Goal: Use online tool/utility: Utilize a website feature to perform a specific function

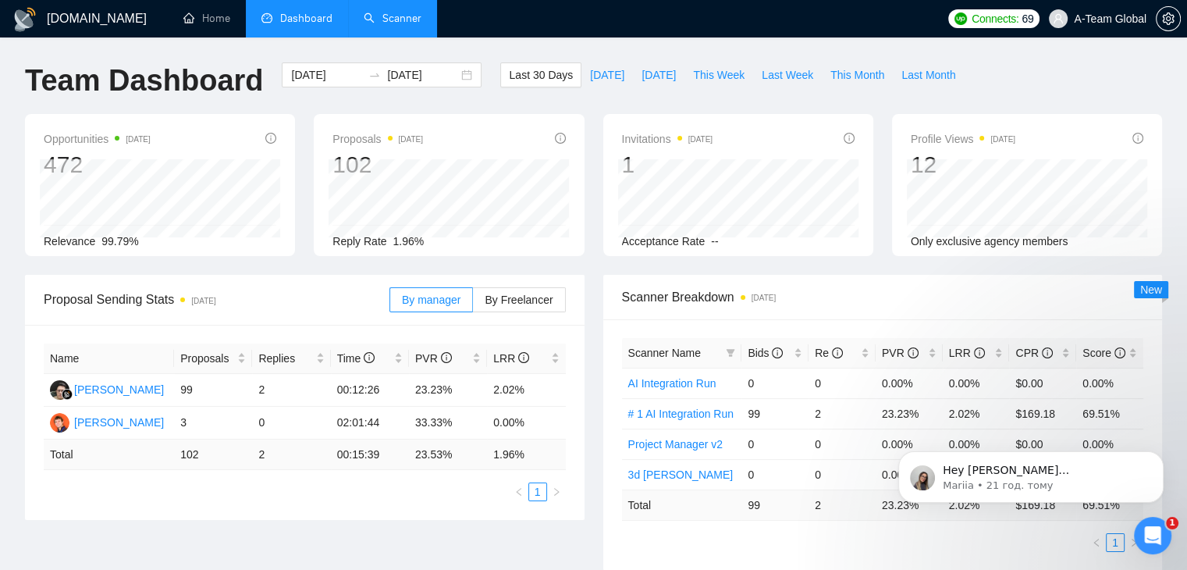
click at [408, 25] on link "Scanner" at bounding box center [393, 18] width 58 height 13
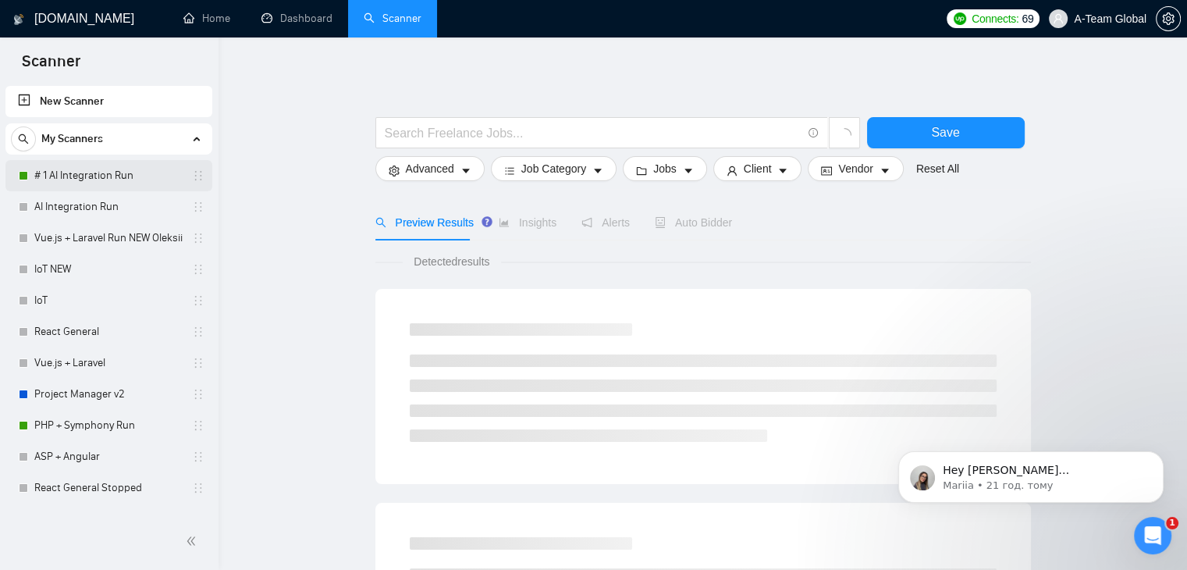
click at [73, 178] on link "# 1 AI Integration Run" at bounding box center [108, 175] width 148 height 31
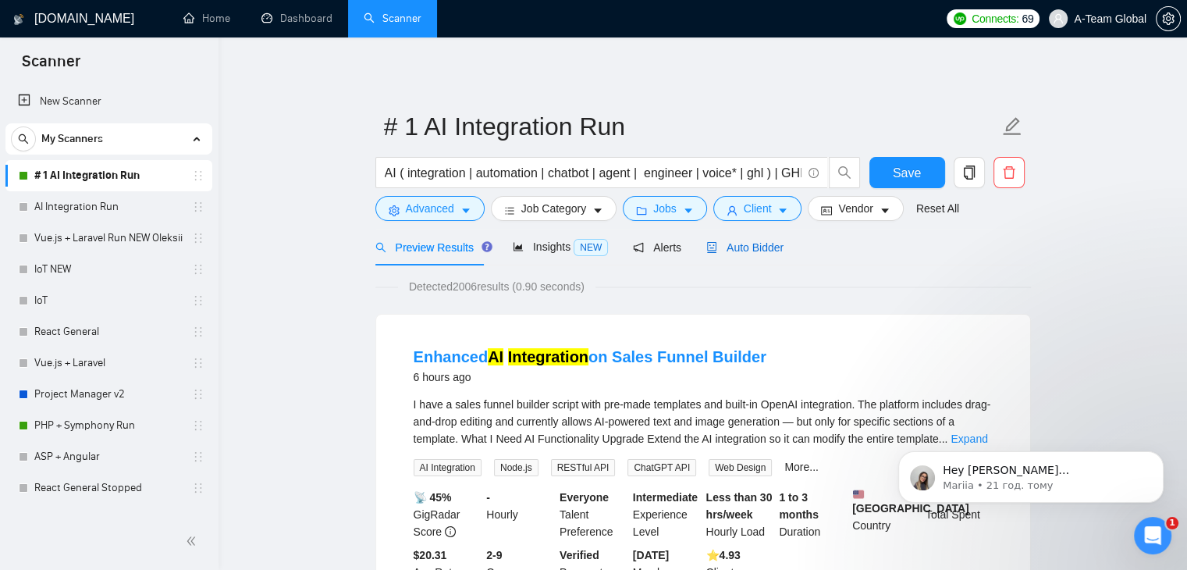
click at [745, 250] on span "Auto Bidder" at bounding box center [744, 247] width 77 height 12
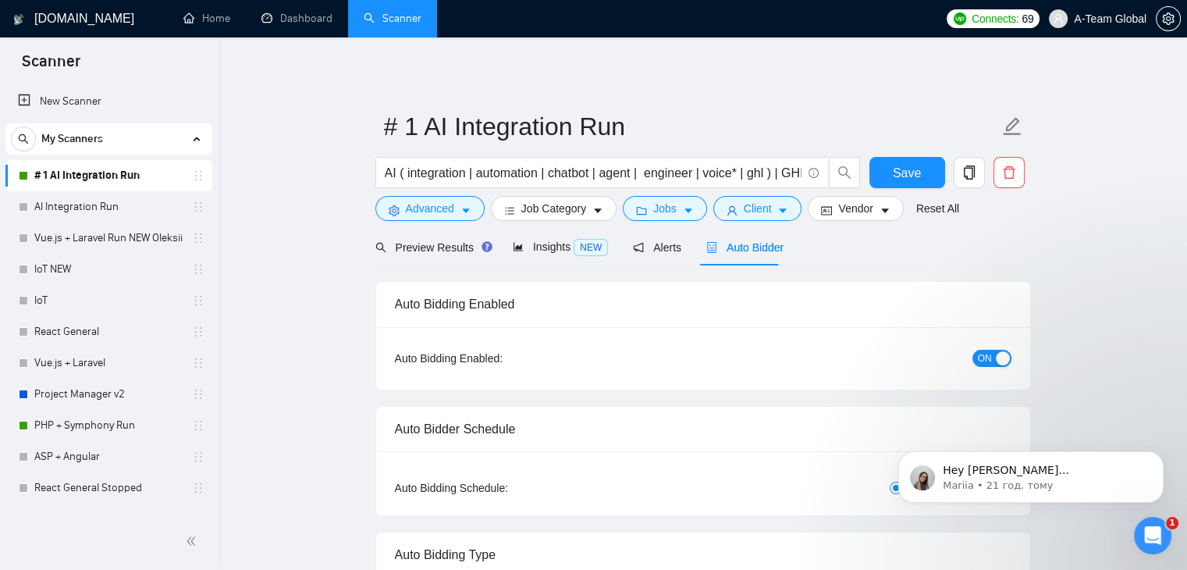
checkbox input "true"
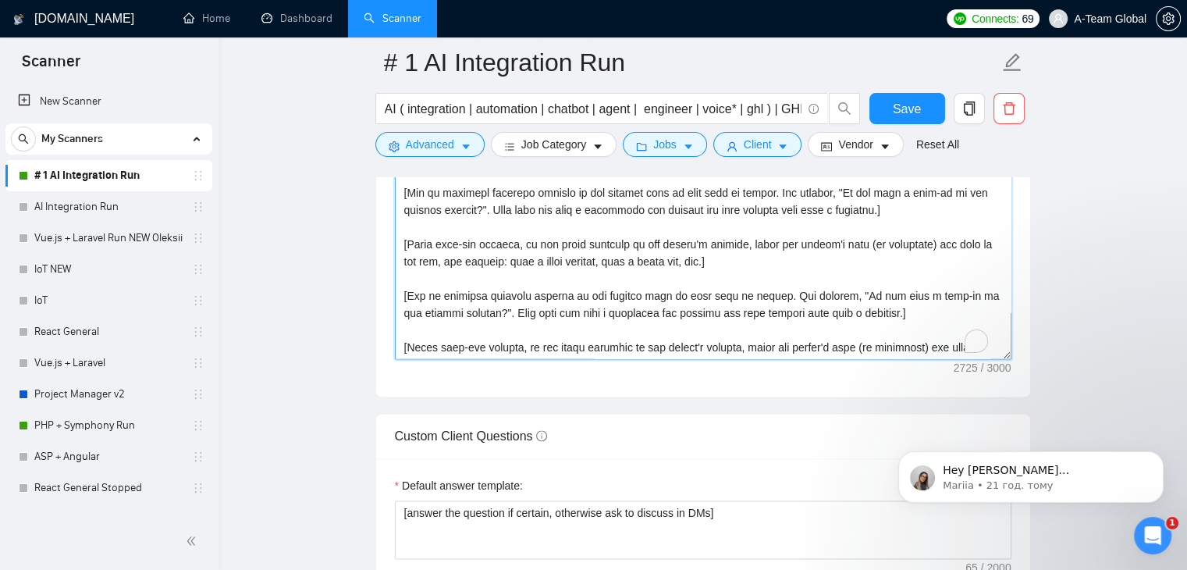
scroll to position [1950, 0]
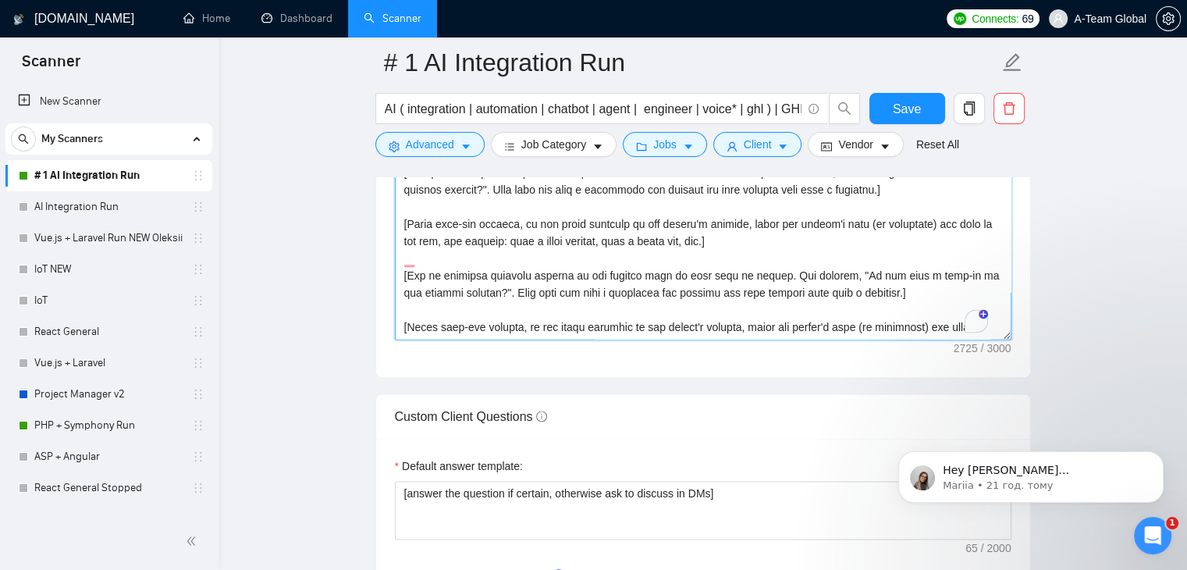
drag, startPoint x: 403, startPoint y: 310, endPoint x: 718, endPoint y: 338, distance: 316.4
click at [718, 338] on div "Cover letter template:" at bounding box center [703, 161] width 654 height 431
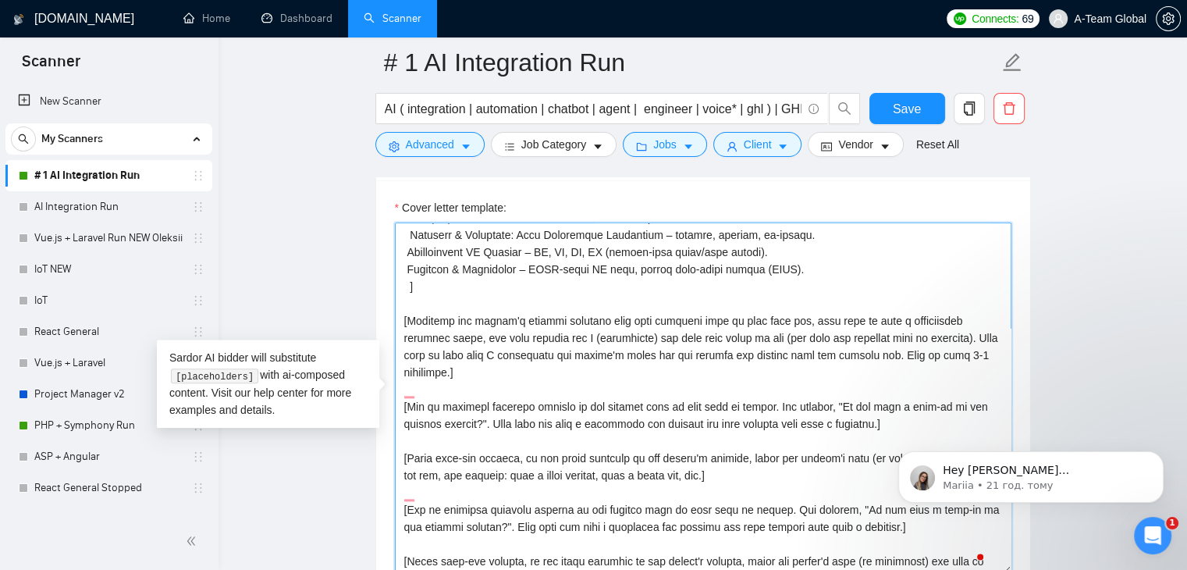
scroll to position [291, 0]
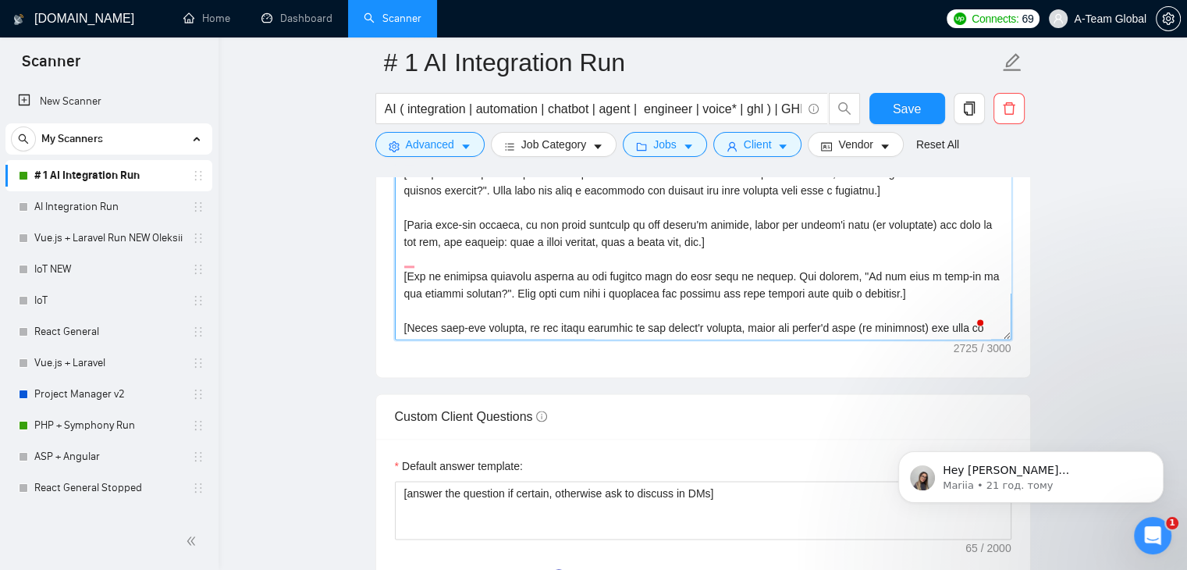
click at [627, 296] on textarea "Cover letter template:" at bounding box center [703, 163] width 616 height 351
